Goal: Information Seeking & Learning: Find specific fact

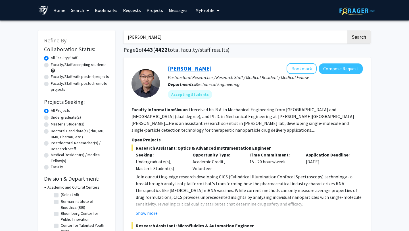
click at [185, 67] on link "[PERSON_NAME]" at bounding box center [190, 68] width 44 height 7
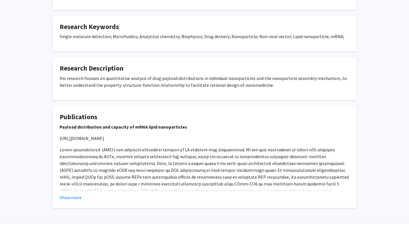
scroll to position [404, 0]
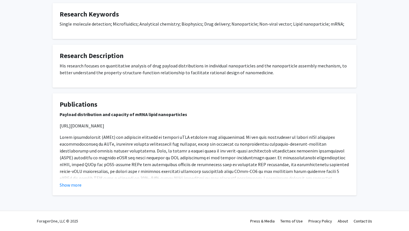
click at [71, 188] on fg-card "Publications Payload distribution and capacity of mRNA lipid nanoparticles [URL…" at bounding box center [205, 144] width 304 height 102
click at [64, 184] on button "Show more" at bounding box center [71, 184] width 22 height 7
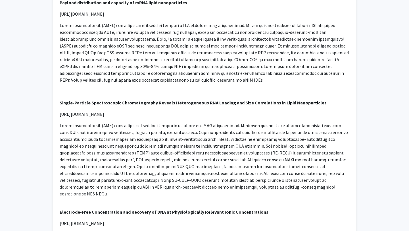
scroll to position [513, 0]
